Goal: Check status

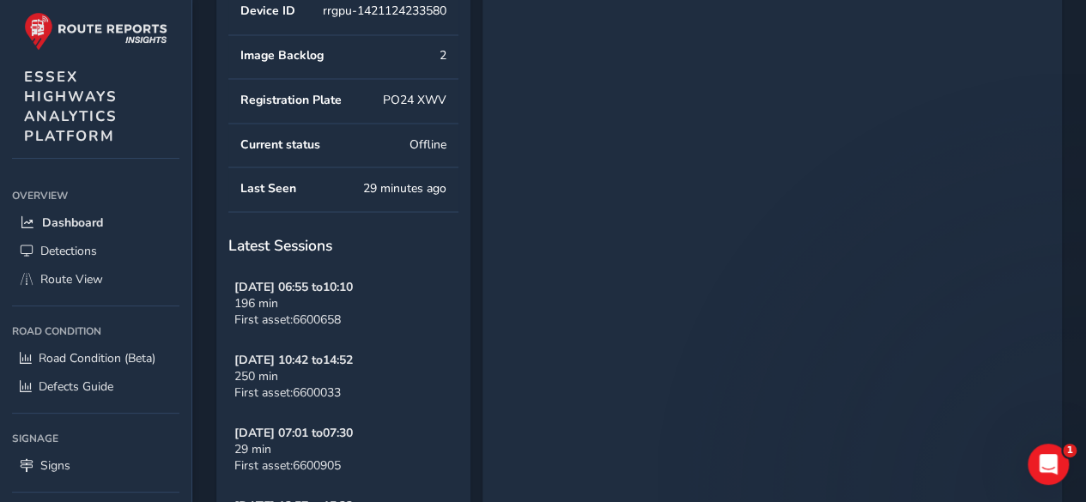
scroll to position [1631, 0]
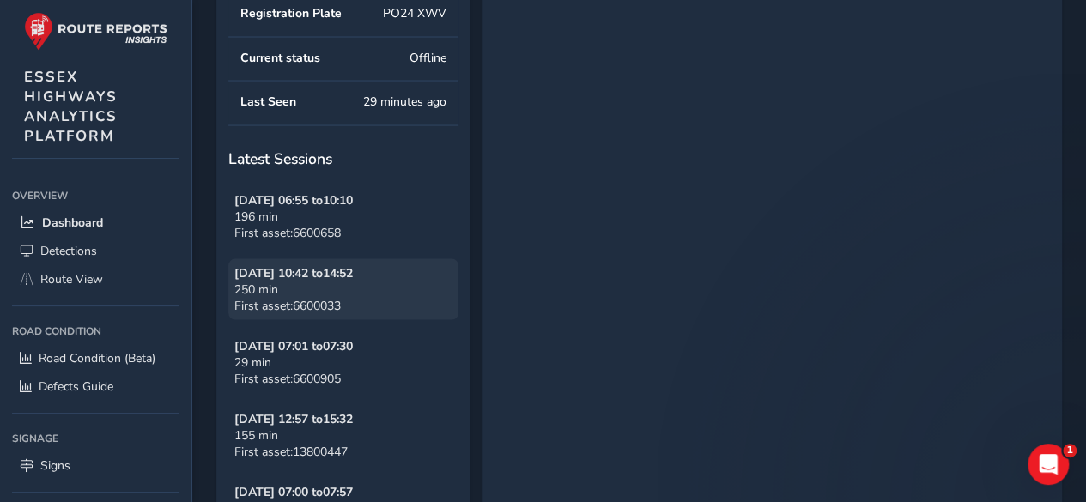
click at [374, 276] on div "[DATE] 10:42 to 14:52" at bounding box center [343, 273] width 218 height 16
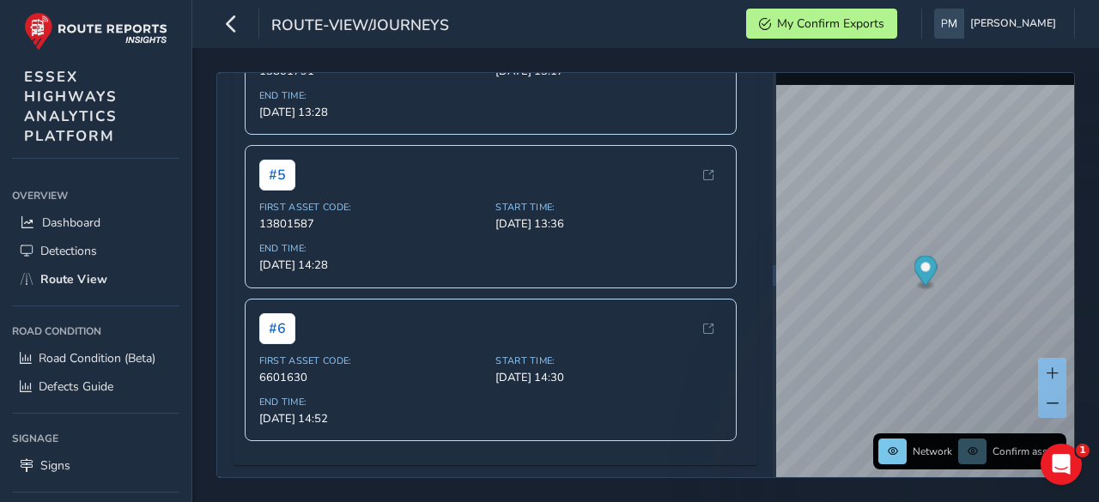
scroll to position [1097, 0]
click at [398, 348] on div "# 6 First Asset Code: 6601630 Start Time: [DATE] 14:30 End Time: [DATE] 14:52" at bounding box center [491, 369] width 493 height 142
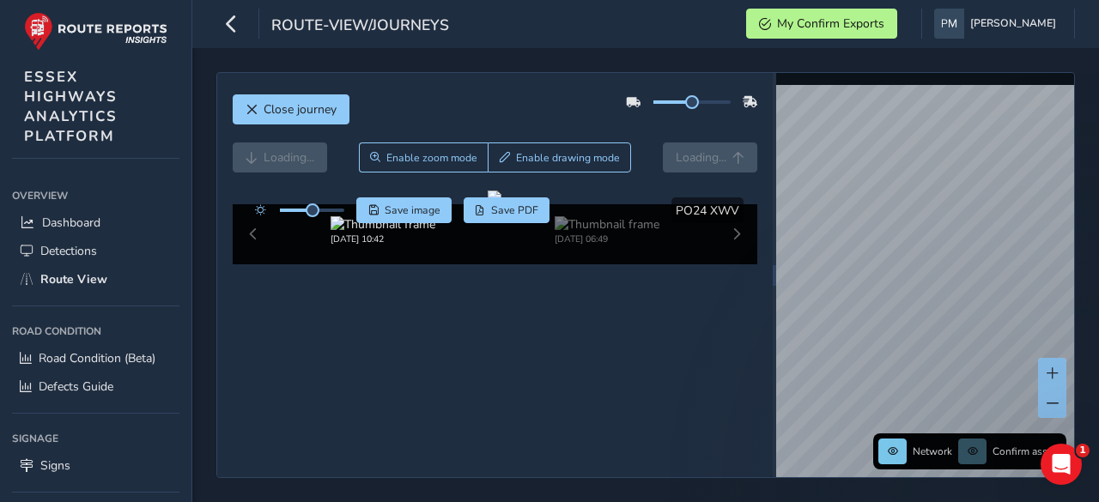
scroll to position [105, 0]
